Goal: Task Accomplishment & Management: Use online tool/utility

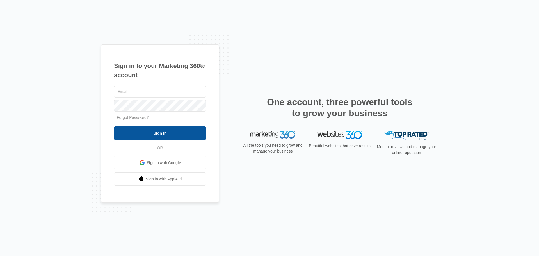
type input "[EMAIL_ADDRESS][DOMAIN_NAME]"
click at [160, 134] on input "Sign In" at bounding box center [160, 132] width 92 height 13
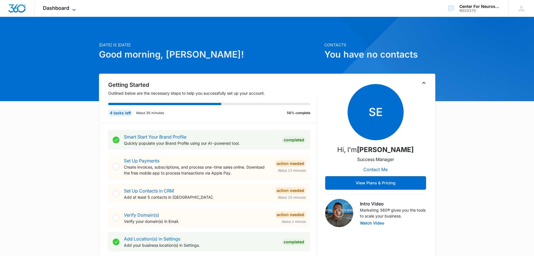
click at [73, 7] on icon at bounding box center [74, 9] width 7 height 7
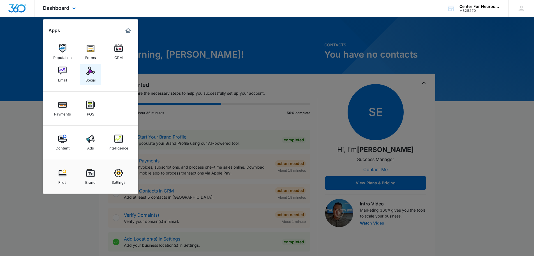
click at [92, 75] on img at bounding box center [90, 70] width 8 height 8
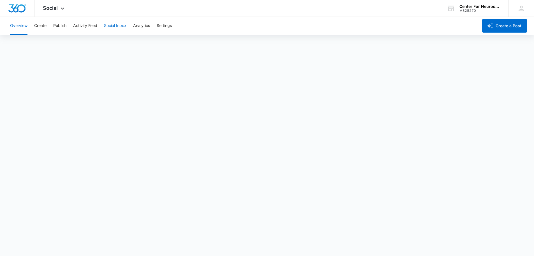
click at [113, 26] on button "Social Inbox" at bounding box center [115, 26] width 22 height 18
click at [82, 23] on button "Activity Feed" at bounding box center [85, 26] width 24 height 18
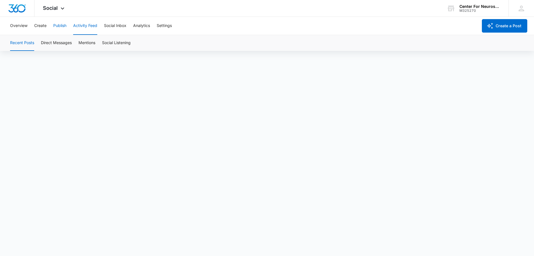
click at [59, 25] on button "Publish" at bounding box center [59, 26] width 13 height 18
click at [41, 25] on button "Create" at bounding box center [40, 26] width 12 height 18
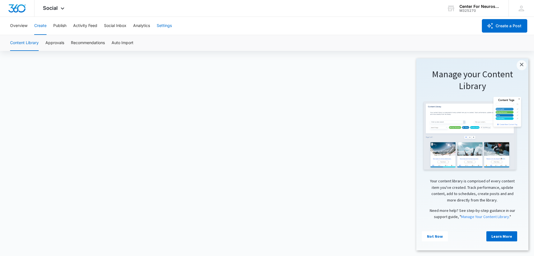
click at [162, 24] on button "Settings" at bounding box center [164, 26] width 15 height 18
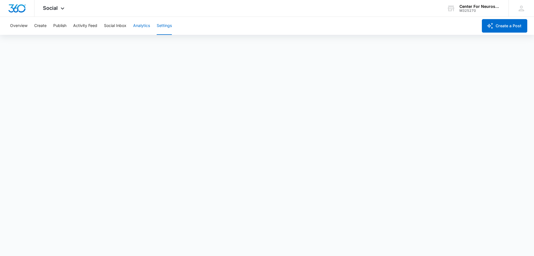
click at [139, 25] on button "Analytics" at bounding box center [141, 26] width 17 height 18
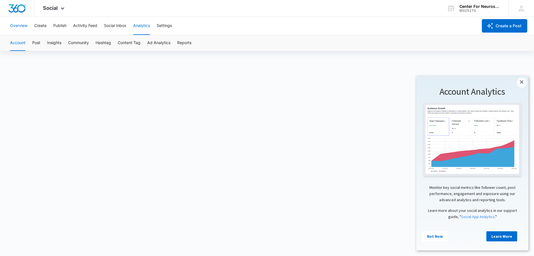
click at [17, 25] on button "Overview" at bounding box center [18, 26] width 17 height 18
